Goal: Task Accomplishment & Management: Use online tool/utility

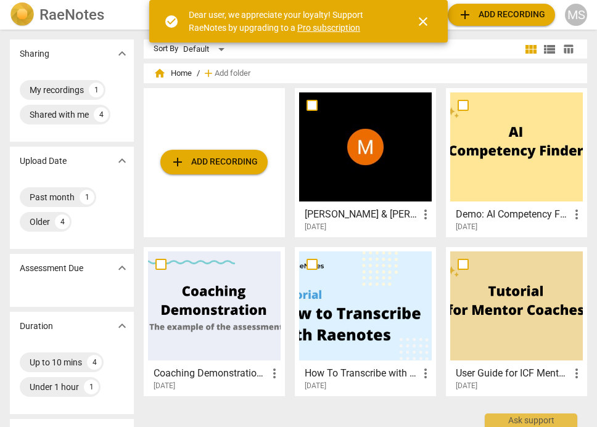
click at [388, 138] on div at bounding box center [365, 146] width 133 height 109
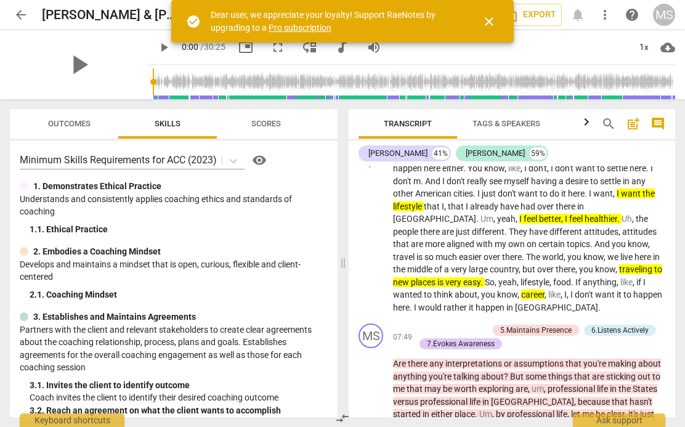
scroll to position [2080, 0]
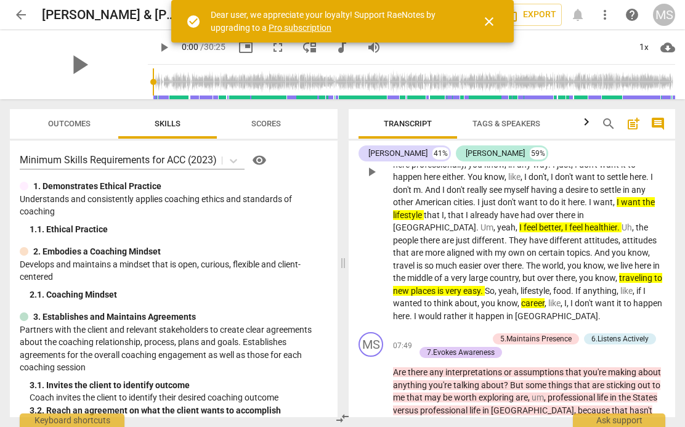
click at [596, 279] on span "traveling" at bounding box center [636, 278] width 35 height 10
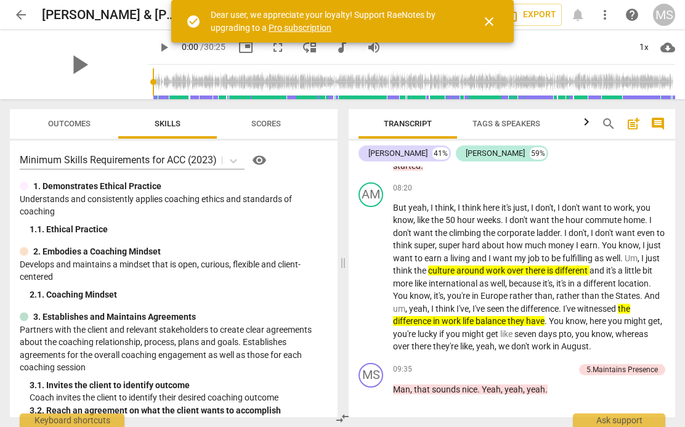
scroll to position [2365, 0]
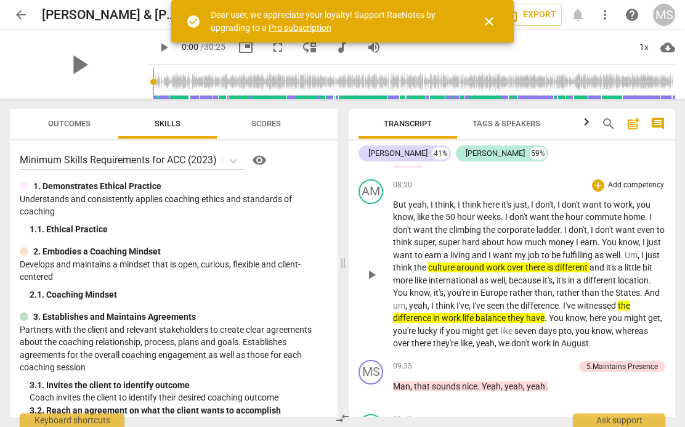
click at [507, 267] on span "work" at bounding box center [496, 268] width 21 height 10
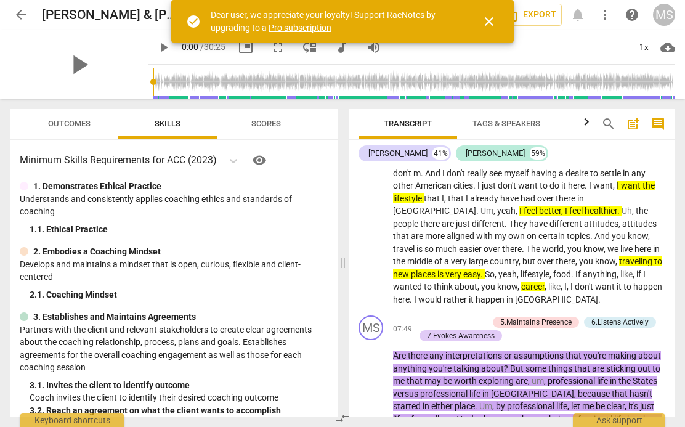
scroll to position [2067, 0]
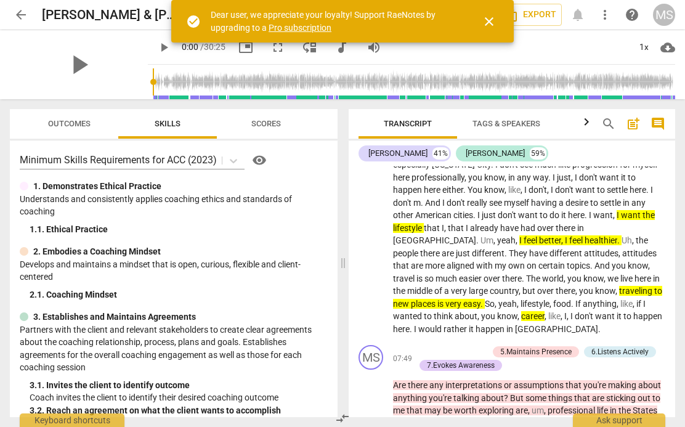
click at [75, 126] on span "Outcomes" at bounding box center [69, 123] width 43 height 9
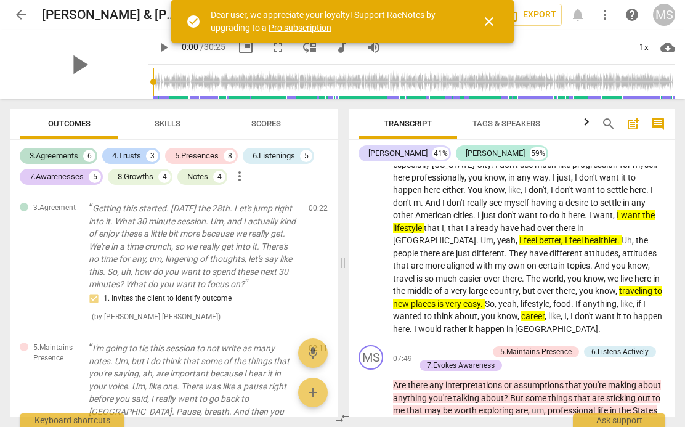
click at [167, 128] on span "Skills" at bounding box center [167, 124] width 55 height 17
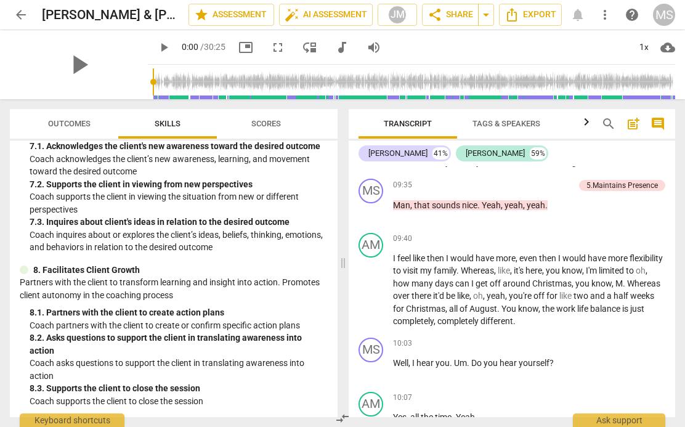
scroll to position [2545, 0]
